Goal: Transaction & Acquisition: Purchase product/service

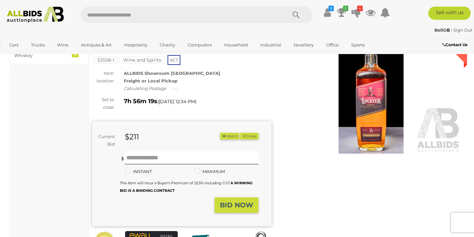
scroll to position [46, 0]
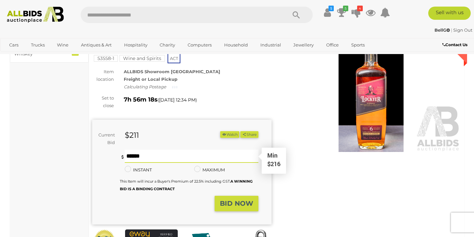
click at [174, 156] on input "text" at bounding box center [192, 155] width 134 height 13
type input "***"
click at [234, 199] on strong "BID NOW" at bounding box center [236, 203] width 33 height 8
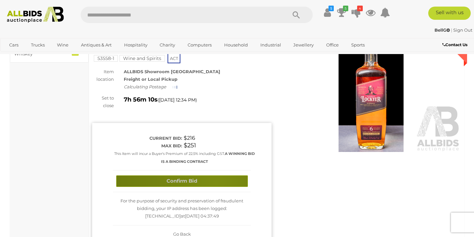
click at [216, 180] on button "Confirm Bid" at bounding box center [182, 181] width 132 height 12
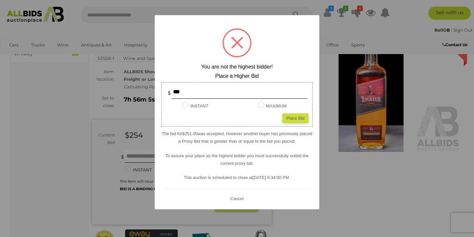
click at [239, 197] on button "Cancel" at bounding box center [236, 198] width 17 height 8
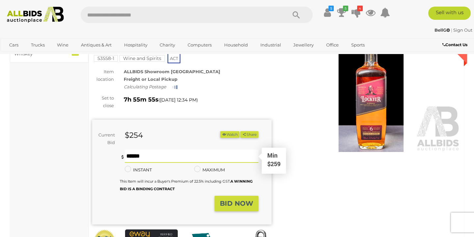
click at [151, 156] on input "text" at bounding box center [192, 155] width 134 height 13
type input "***"
click at [229, 202] on strong "BID NOW" at bounding box center [236, 203] width 33 height 8
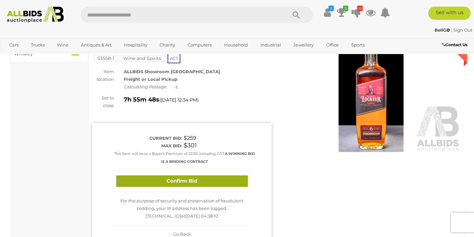
click at [202, 179] on button "Confirm Bid" at bounding box center [182, 181] width 132 height 12
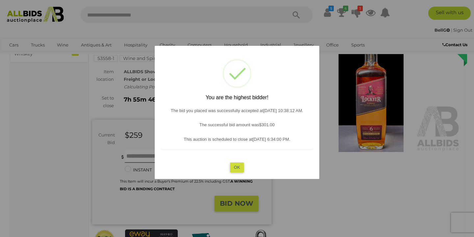
click at [235, 167] on button "OK" at bounding box center [237, 167] width 14 height 10
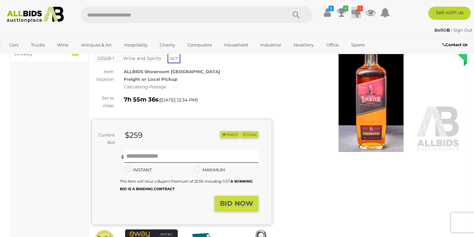
click at [356, 13] on icon at bounding box center [355, 13] width 9 height 12
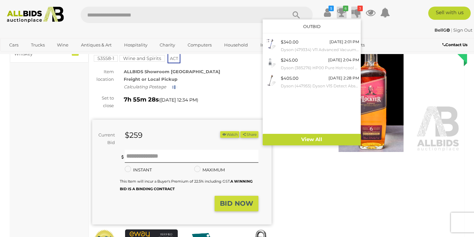
click at [340, 13] on icon at bounding box center [341, 13] width 9 height 12
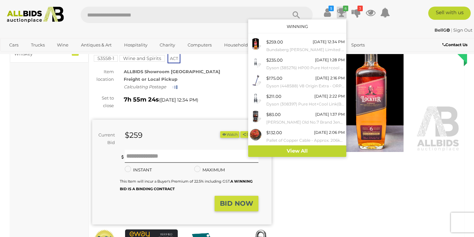
click at [340, 13] on icon at bounding box center [341, 13] width 9 height 12
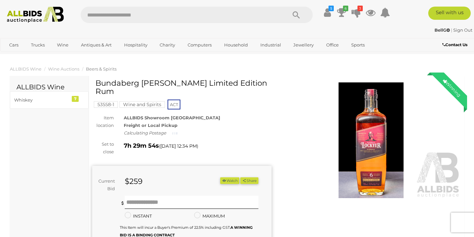
scroll to position [0, 0]
click at [370, 142] on img at bounding box center [370, 139] width 179 height 115
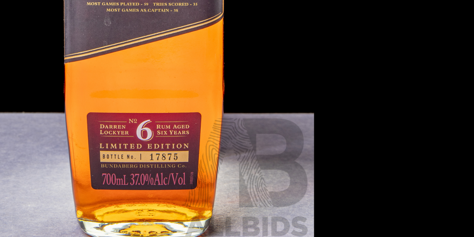
scroll to position [42, 0]
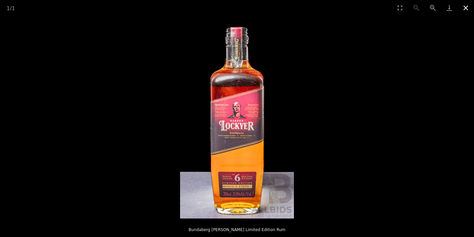
click at [465, 10] on button "Close gallery" at bounding box center [465, 7] width 16 height 15
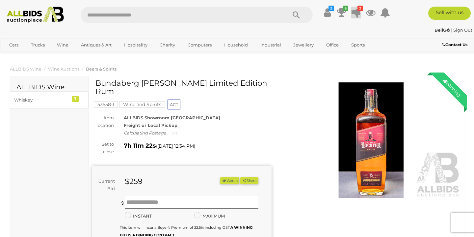
click at [356, 13] on icon at bounding box center [355, 13] width 9 height 12
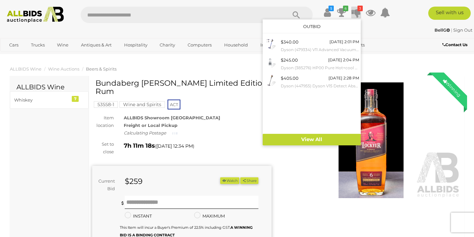
click at [223, 122] on div "ALLBIDS Showroom [GEOGRAPHIC_DATA] Freight or Local Pickup Calculating Postage" at bounding box center [198, 125] width 158 height 23
